Goal: Task Accomplishment & Management: Manage account settings

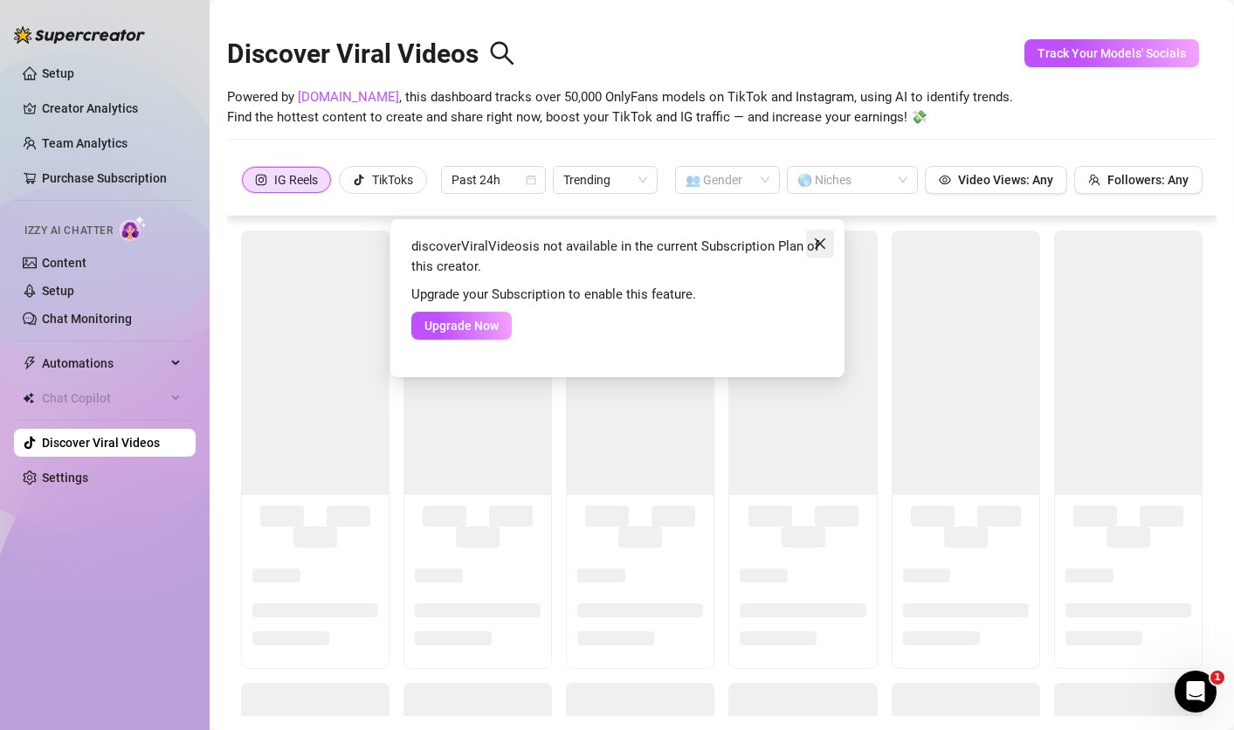
click at [824, 240] on icon "close" at bounding box center [820, 244] width 14 height 14
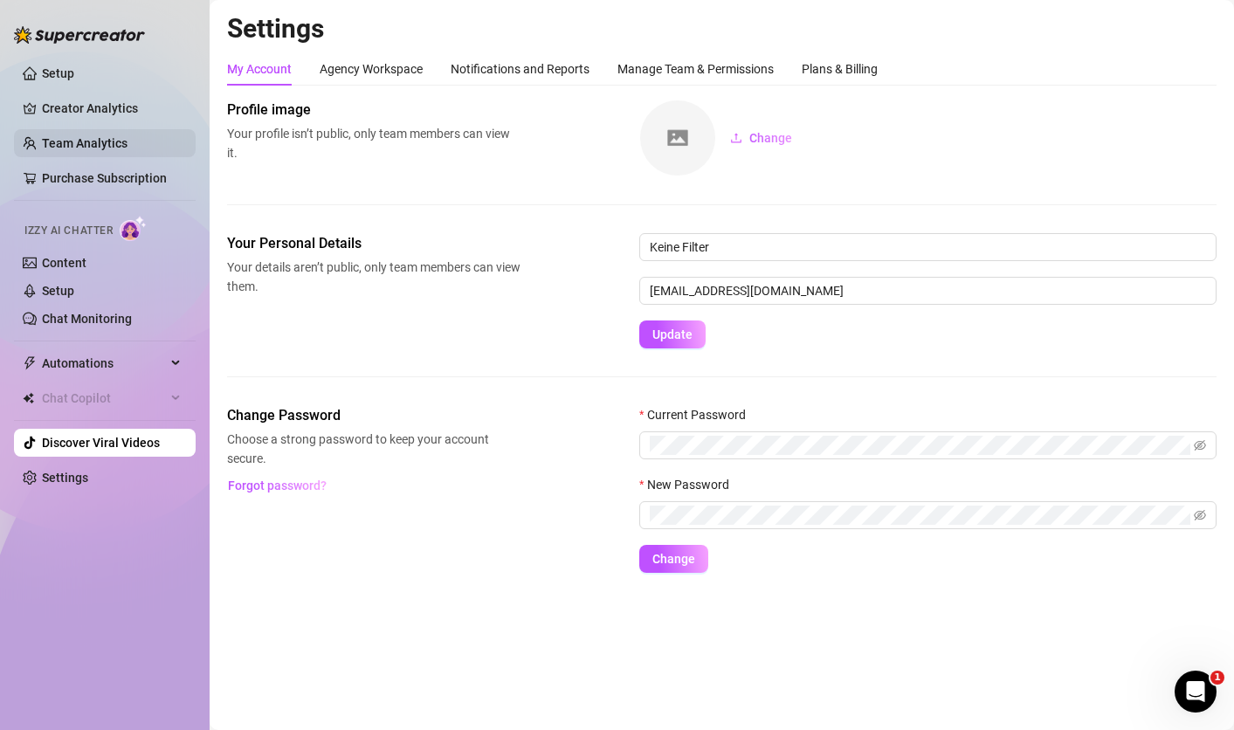
click at [115, 136] on link "Team Analytics" at bounding box center [85, 143] width 86 height 14
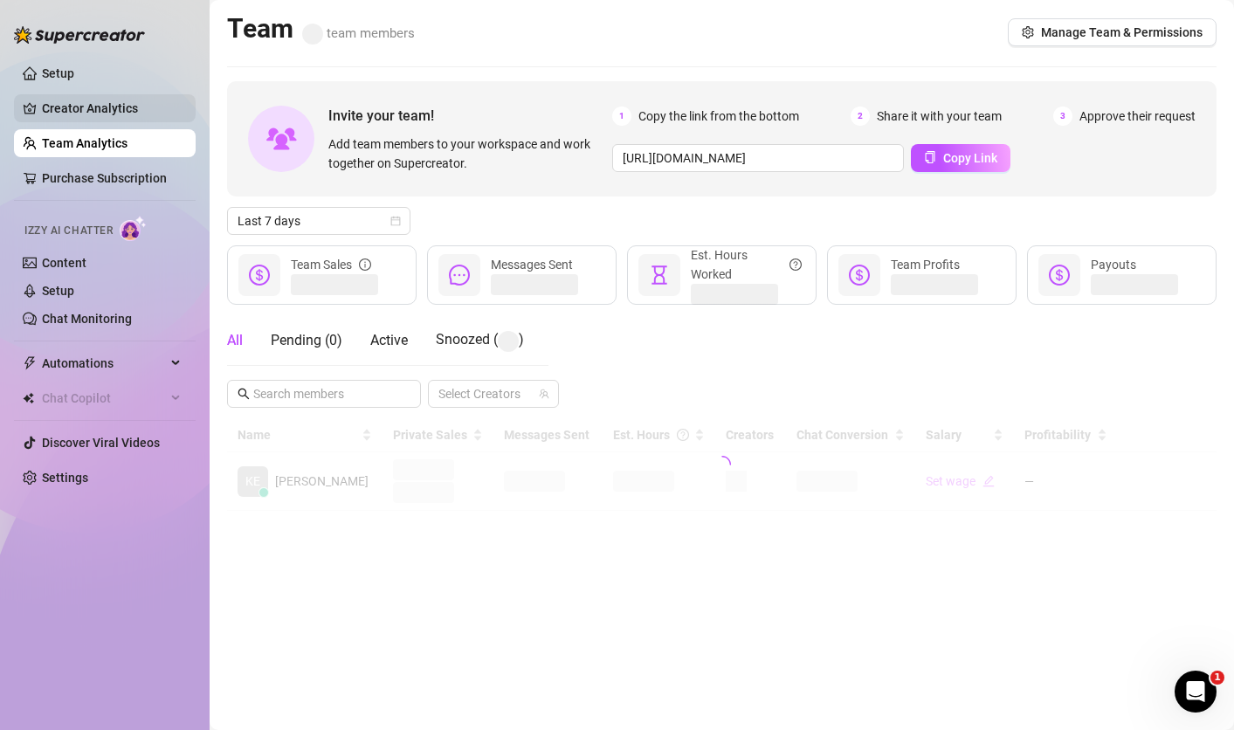
click at [126, 112] on link "Creator Analytics" at bounding box center [112, 108] width 140 height 28
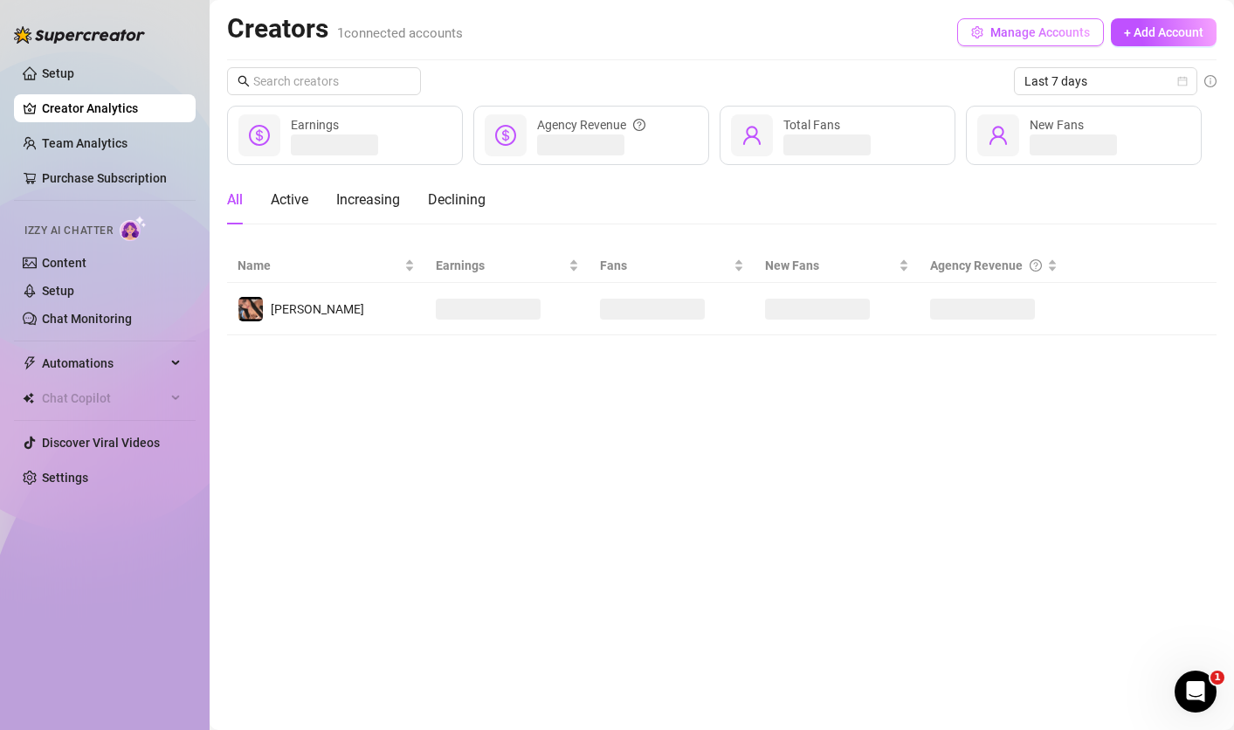
click at [1065, 29] on span "Manage Accounts" at bounding box center [1040, 32] width 100 height 14
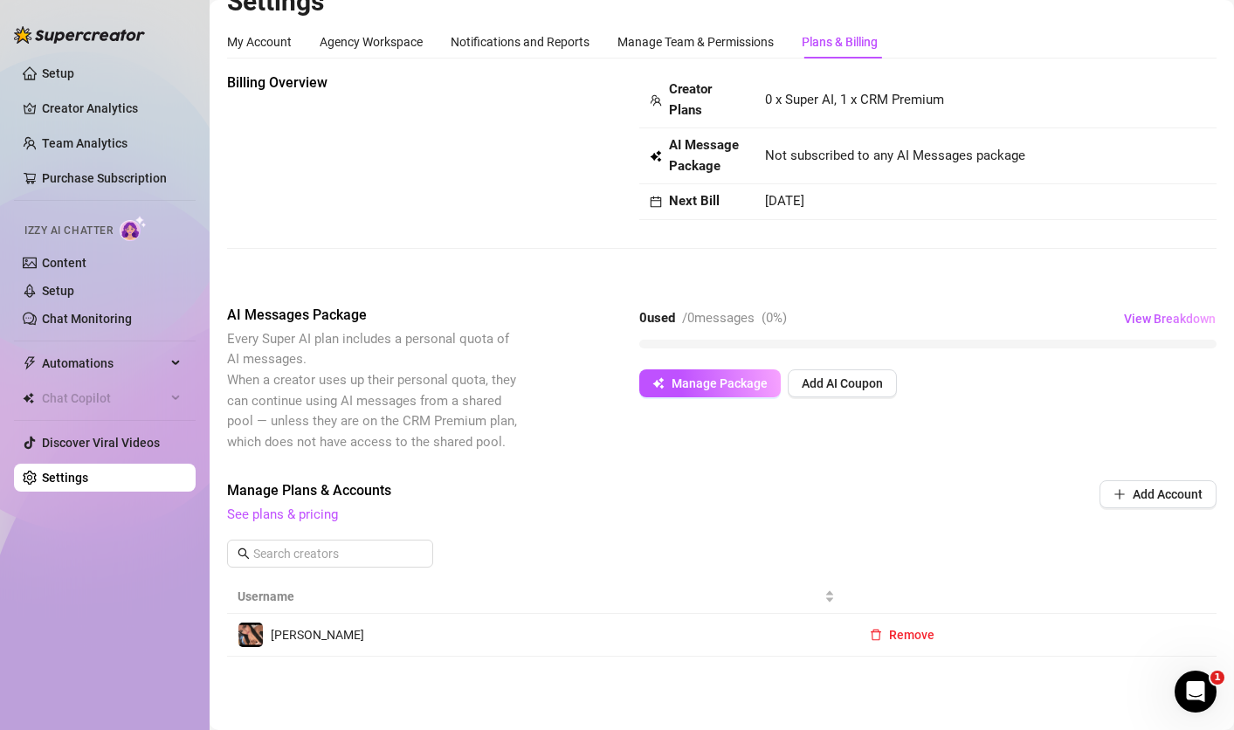
scroll to position [27, 0]
click at [905, 638] on span "Remove" at bounding box center [911, 635] width 45 height 14
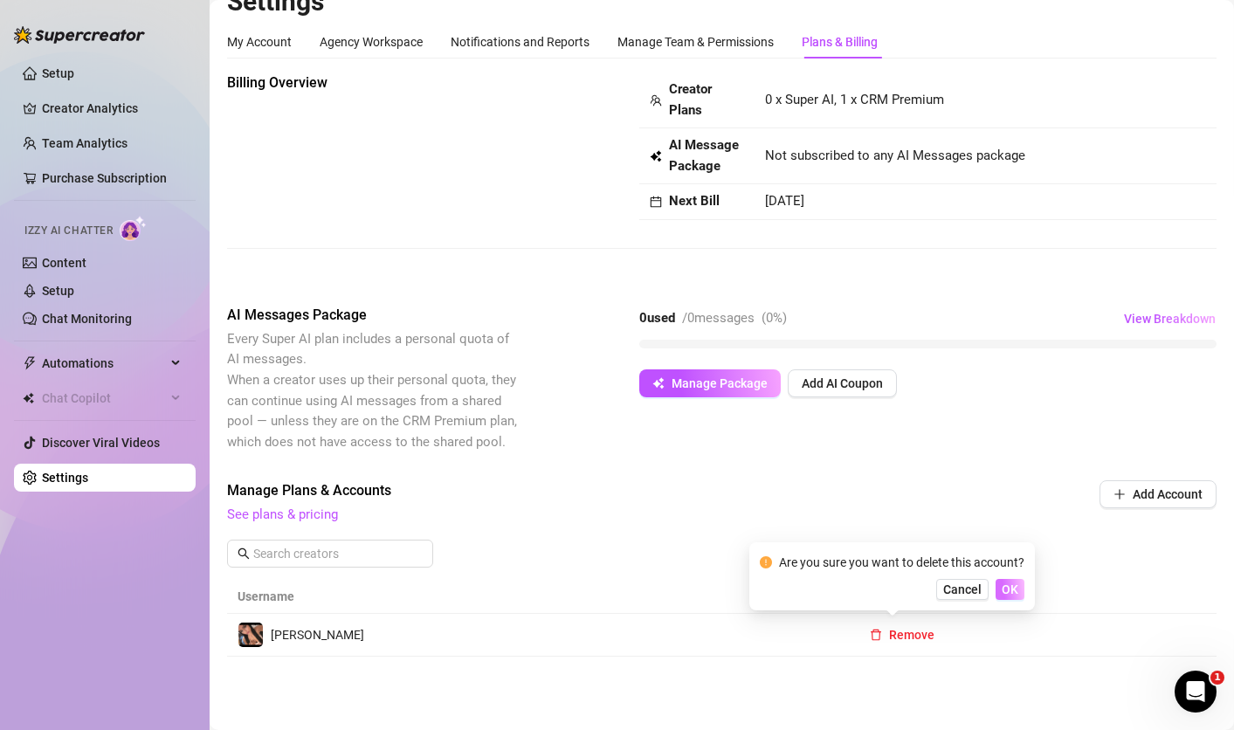
click at [1009, 585] on span "OK" at bounding box center [1010, 589] width 17 height 14
